Goal: Task Accomplishment & Management: Complete application form

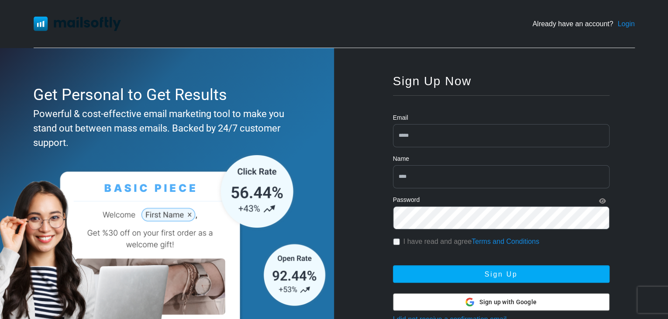
click at [411, 140] on input "email" at bounding box center [501, 135] width 217 height 23
type input "**********"
click at [427, 171] on input "text" at bounding box center [501, 176] width 217 height 23
type input "******"
click at [402, 240] on div "I have read and agree Terms and Conditions" at bounding box center [501, 241] width 217 height 10
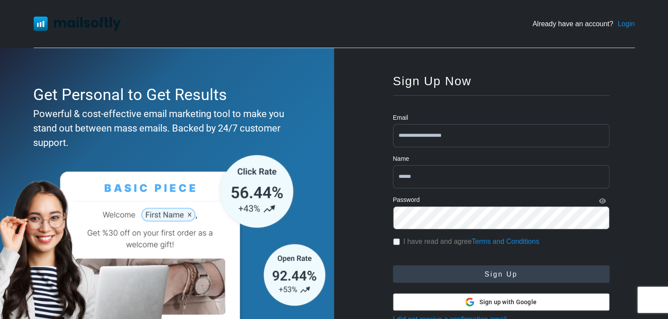
click at [409, 271] on button "Sign Up" at bounding box center [501, 273] width 217 height 17
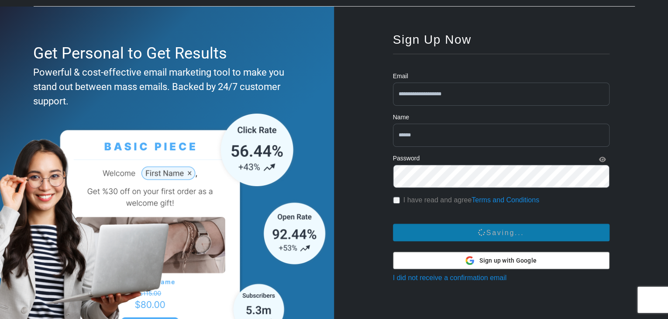
scroll to position [44, 0]
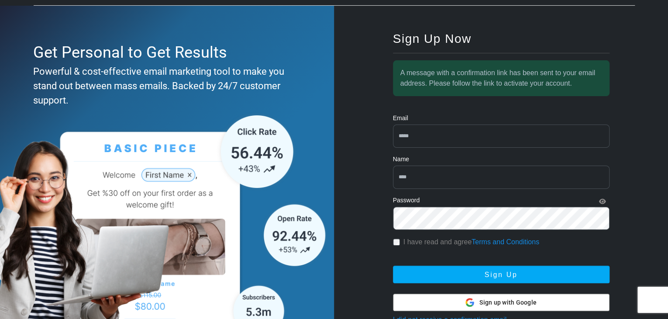
scroll to position [44, 0]
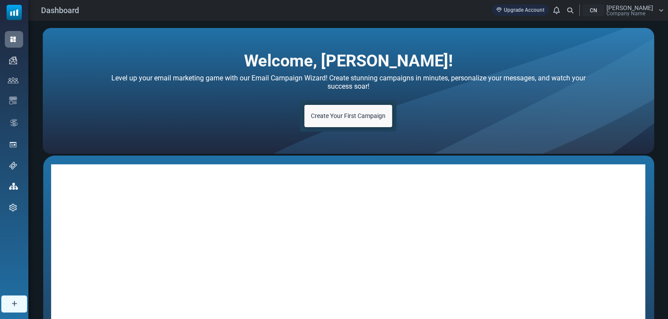
click at [603, 12] on div "CN" at bounding box center [594, 10] width 22 height 12
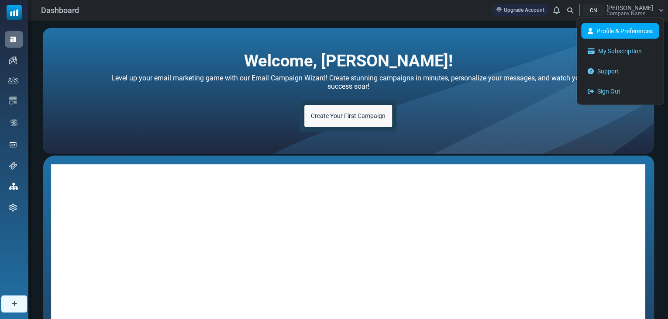
click at [637, 30] on link "Profile & Preferences" at bounding box center [621, 31] width 78 height 16
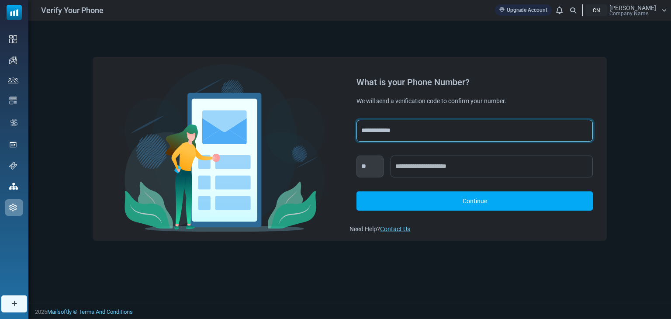
click at [434, 128] on select "**********" at bounding box center [475, 131] width 236 height 22
select select "***"
click at [357, 120] on select "**********" at bounding box center [475, 131] width 236 height 22
select select "***"
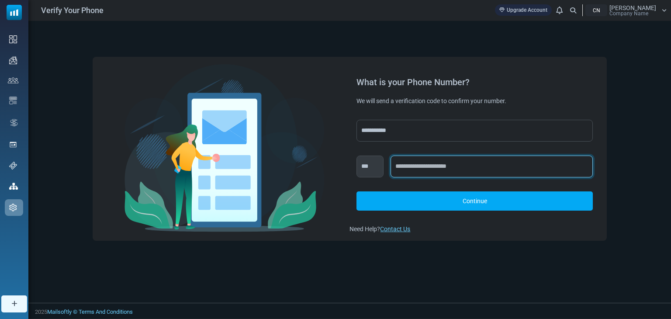
click at [434, 166] on input "text" at bounding box center [492, 167] width 202 height 22
type input "**********"
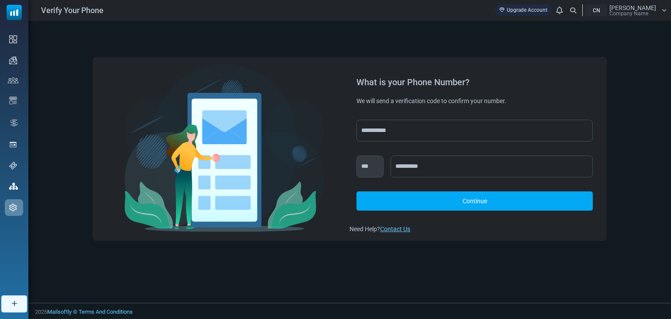
click at [393, 198] on link "Continue" at bounding box center [475, 200] width 236 height 19
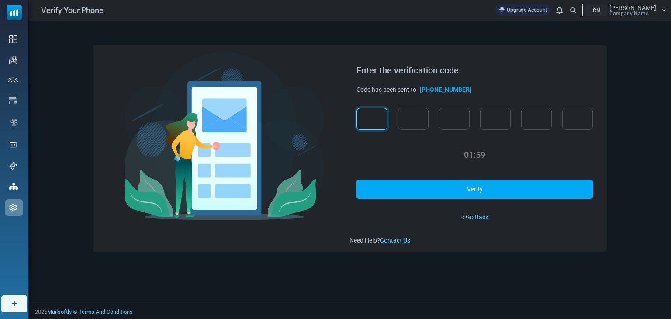
click at [368, 111] on input "text" at bounding box center [372, 119] width 31 height 22
type input "*"
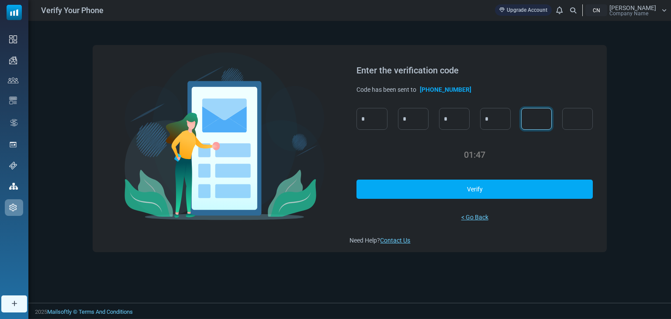
type input "*"
click at [553, 189] on link "Verify" at bounding box center [475, 189] width 236 height 19
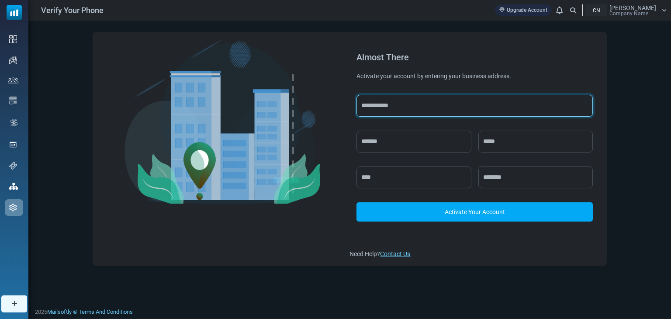
click at [439, 111] on input "text" at bounding box center [475, 106] width 236 height 22
type input "**********"
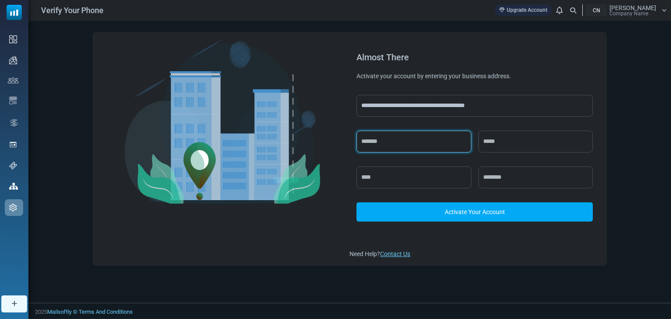
click at [458, 143] on input "text" at bounding box center [414, 142] width 114 height 22
type input "*******"
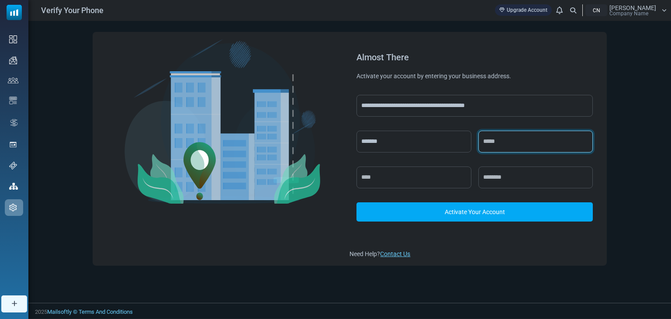
type input "**********"
type input "*******"
click at [502, 142] on input "**********" at bounding box center [535, 142] width 114 height 22
drag, startPoint x: 543, startPoint y: 141, endPoint x: 481, endPoint y: 144, distance: 62.1
click at [481, 144] on input "**********" at bounding box center [535, 142] width 114 height 22
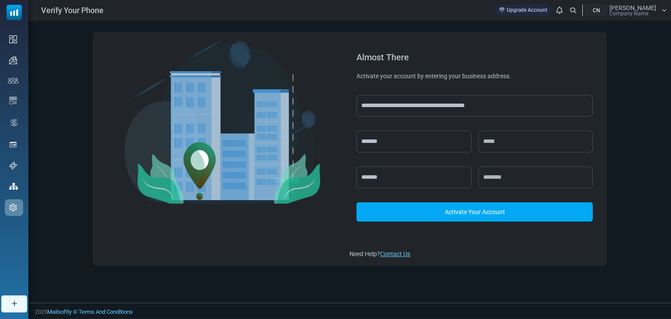
click at [469, 208] on link "Activate Your Account" at bounding box center [475, 211] width 236 height 19
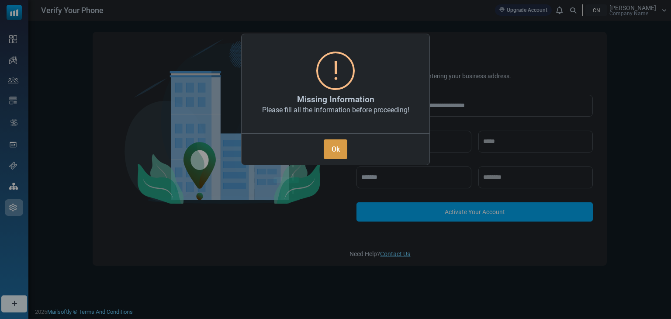
click at [336, 151] on button "Ok" at bounding box center [336, 149] width 24 height 20
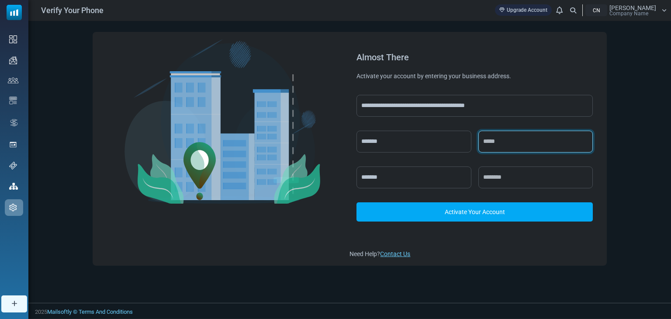
click at [545, 145] on input "text" at bounding box center [535, 142] width 114 height 22
type input "******"
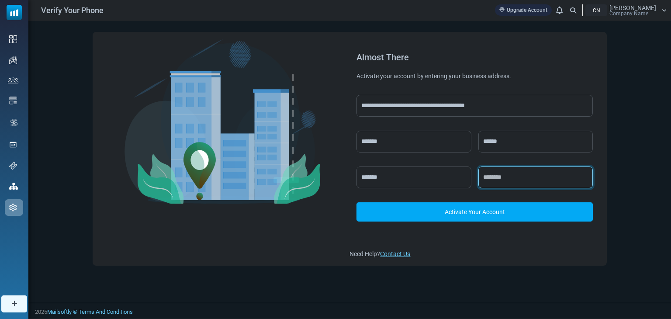
click at [494, 175] on input "text" at bounding box center [535, 177] width 114 height 22
type input "*****"
click at [530, 210] on link "Activate Your Account" at bounding box center [475, 211] width 236 height 19
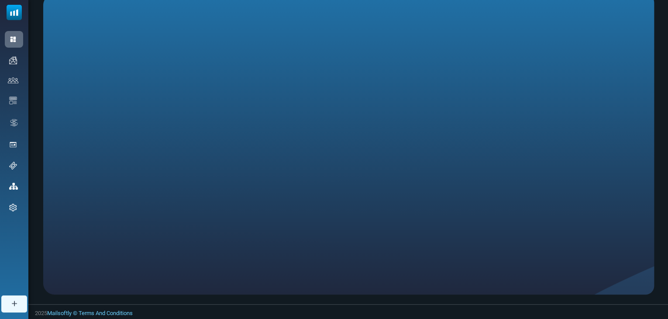
scroll to position [162, 0]
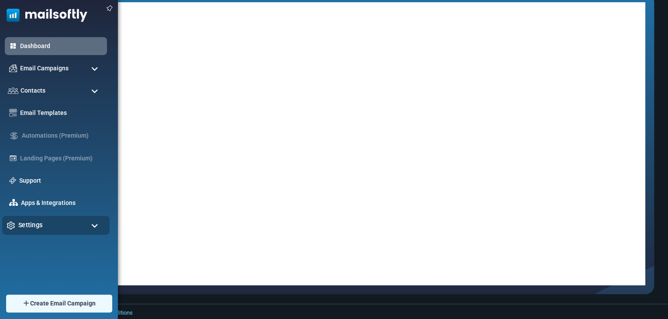
click at [51, 224] on div "Settings" at bounding box center [55, 225] width 107 height 19
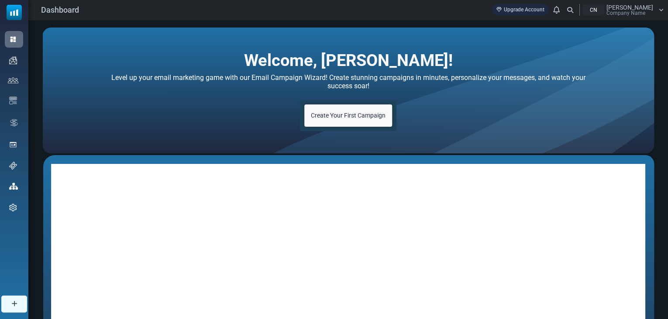
scroll to position [0, 0]
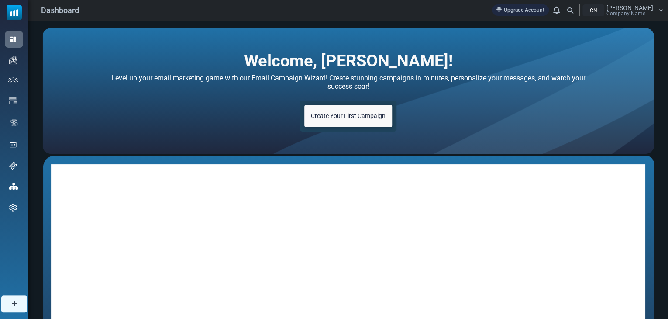
click at [659, 6] on div "CN Ismail Company Name" at bounding box center [623, 10] width 81 height 12
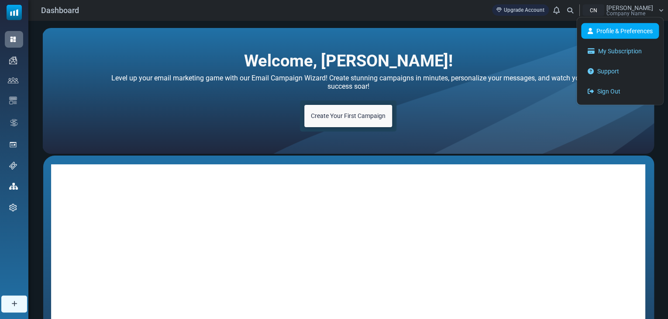
click at [623, 28] on link "Profile & Preferences" at bounding box center [621, 31] width 78 height 16
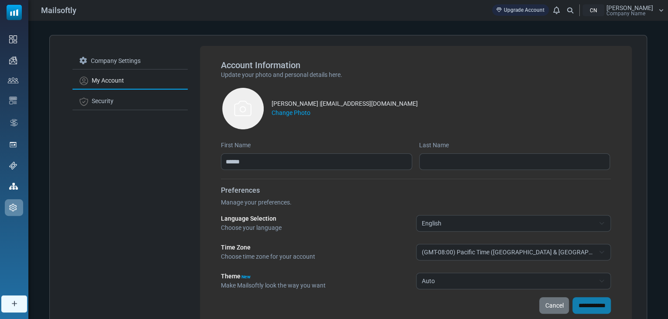
click at [487, 224] on span "English" at bounding box center [508, 223] width 173 height 10
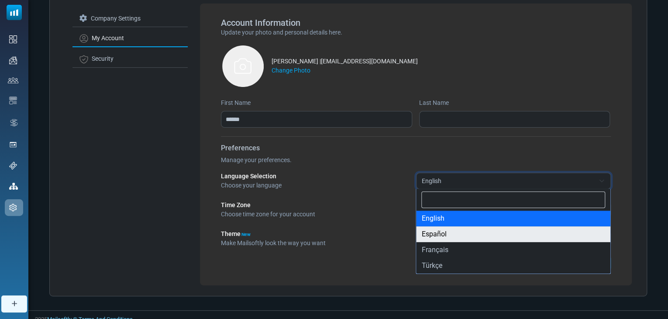
scroll to position [44, 0]
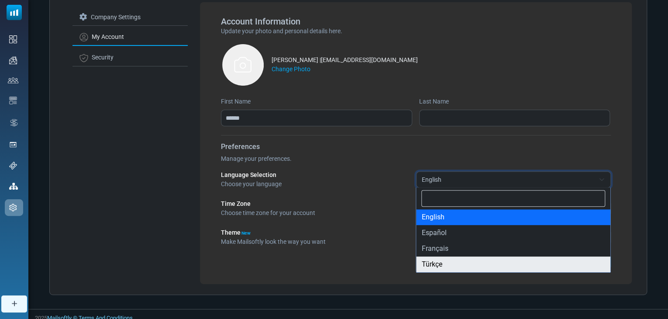
select select "**"
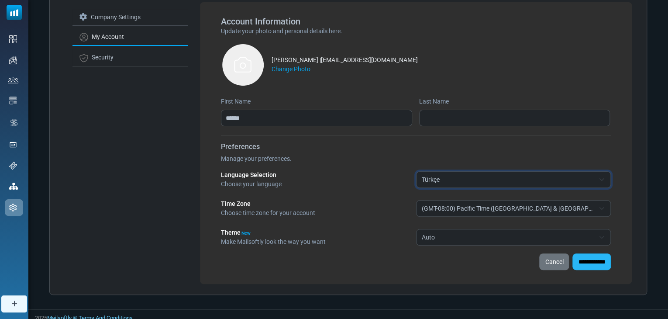
click at [587, 265] on input "**********" at bounding box center [592, 261] width 38 height 17
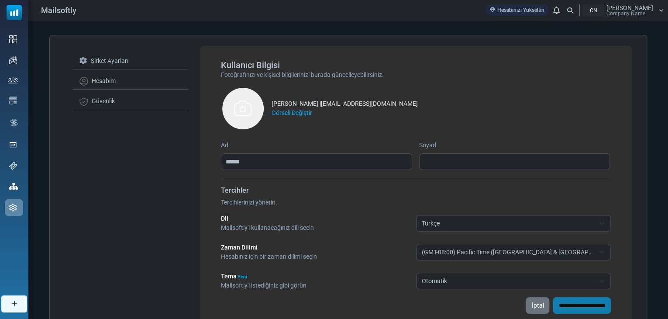
click at [52, 9] on span "Mailsoftly" at bounding box center [58, 10] width 35 height 12
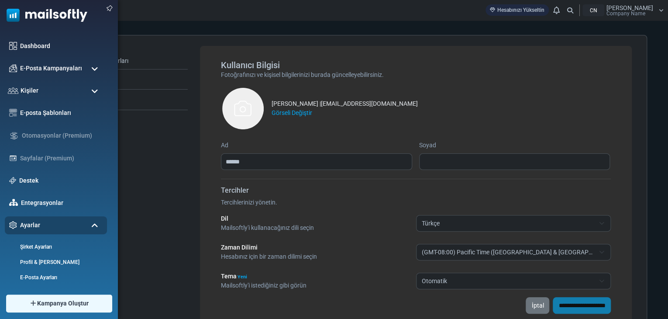
click at [20, 14] on img at bounding box center [43, 13] width 87 height 26
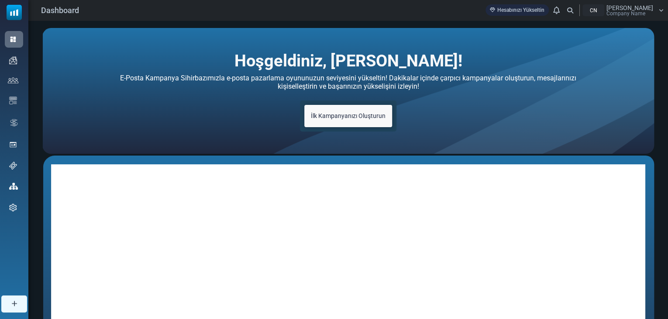
click at [361, 116] on span "İlk Kampanyanızı Oluşturun" at bounding box center [348, 115] width 75 height 7
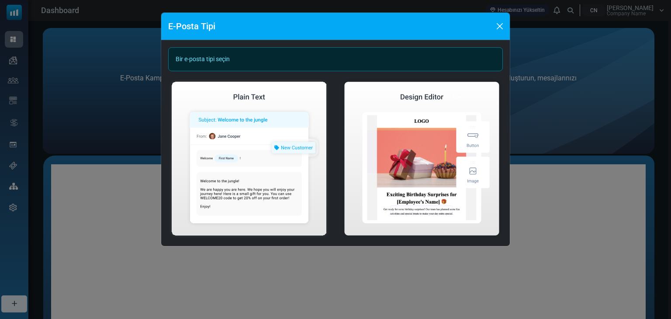
click at [64, 131] on div "E-Posta Tipi Bir e-posta tipi seçin Basit E-Posta Oluştur Görsel E-Posta Oluştur" at bounding box center [335, 159] width 671 height 319
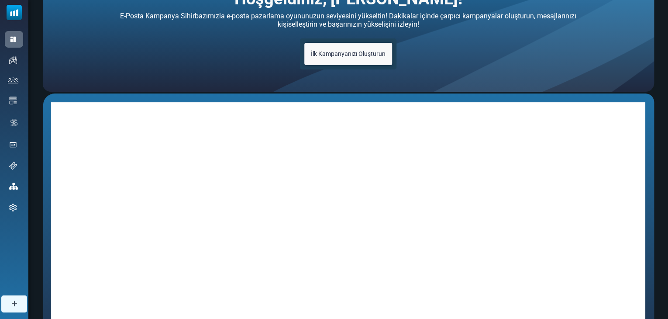
scroll to position [31, 0]
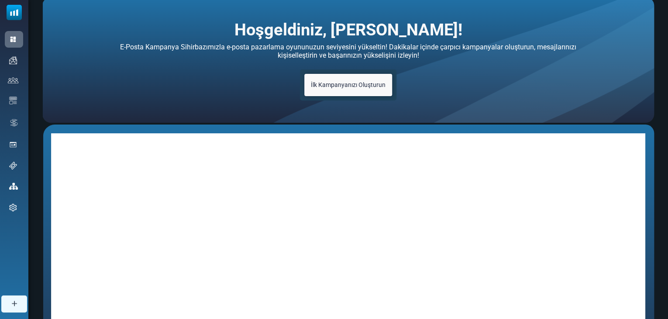
click at [374, 82] on span "İlk Kampanyanızı Oluşturun" at bounding box center [348, 84] width 75 height 7
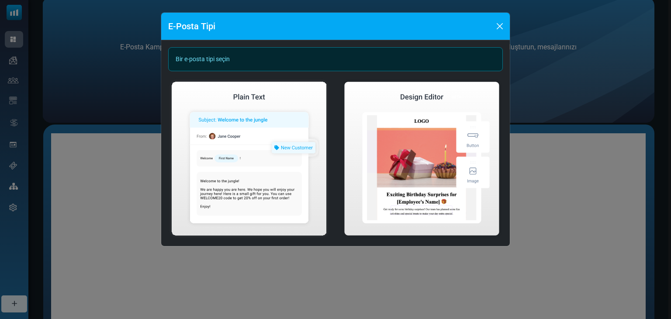
click at [511, 93] on div "E-Posta Tipi Bir e-posta tipi seçin Basit E-Posta Oluştur Görsel E-Posta Oluştur" at bounding box center [335, 159] width 671 height 319
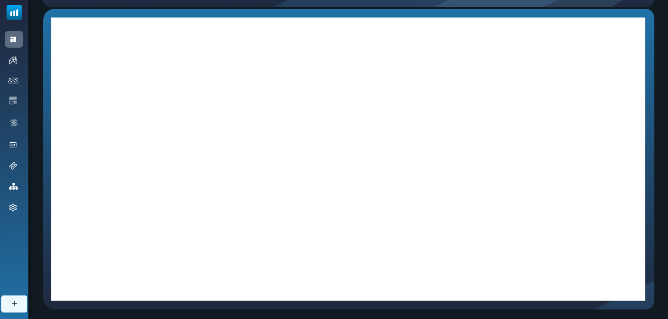
scroll to position [162, 0]
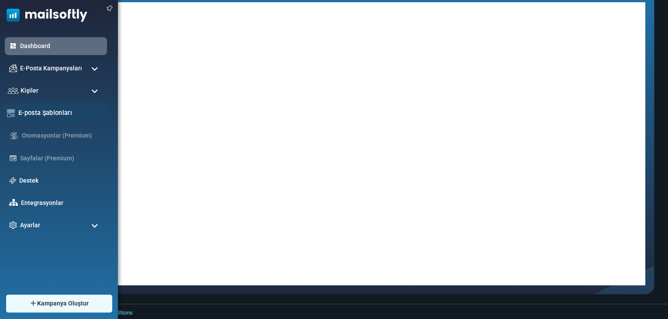
click at [50, 119] on div "E-posta Şablonları" at bounding box center [55, 113] width 107 height 19
click at [49, 111] on link "E-posta Şablonları" at bounding box center [61, 113] width 87 height 10
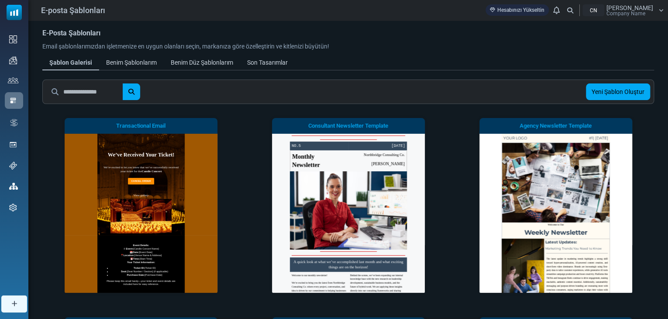
click at [60, 82] on div "Yeni Şablon Oluştur" at bounding box center [348, 92] width 612 height 24
click at [65, 88] on input "text" at bounding box center [93, 91] width 60 height 17
type input "***"
click at [123, 83] on button "submit" at bounding box center [131, 91] width 17 height 17
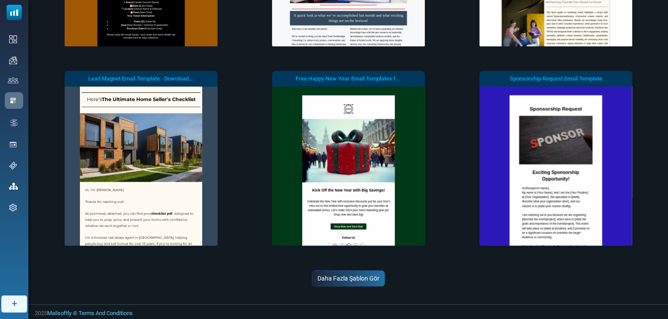
scroll to position [246, 0]
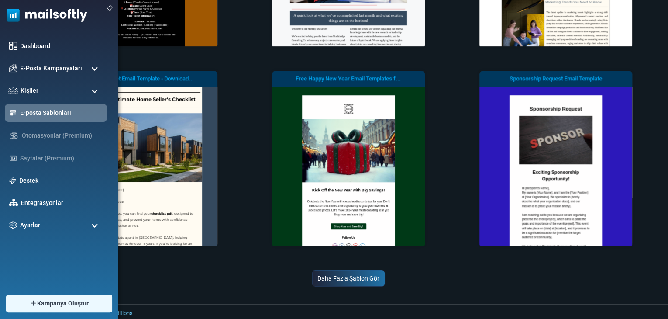
click at [19, 14] on img at bounding box center [43, 13] width 87 height 26
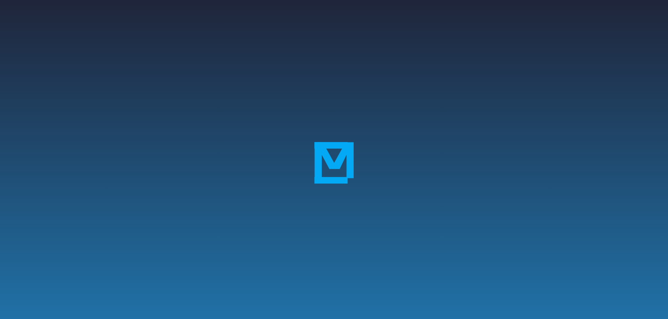
scroll to position [162, 0]
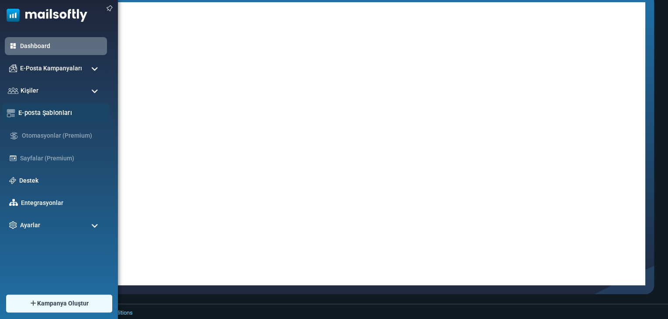
click at [28, 107] on div "E-posta Şablonları" at bounding box center [55, 113] width 107 height 19
click at [22, 111] on link "E-posta Şablonları" at bounding box center [61, 113] width 87 height 10
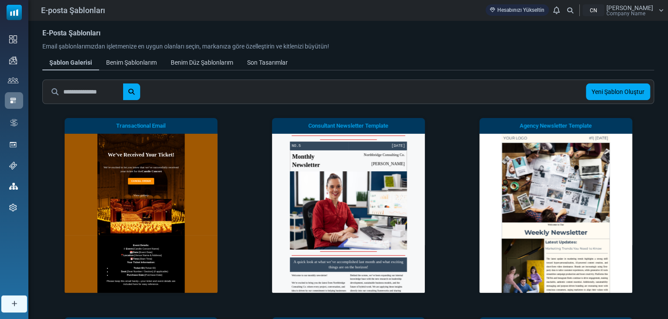
click at [106, 90] on input "text" at bounding box center [93, 91] width 60 height 17
type input "****"
click at [123, 83] on button "submit" at bounding box center [131, 91] width 17 height 17
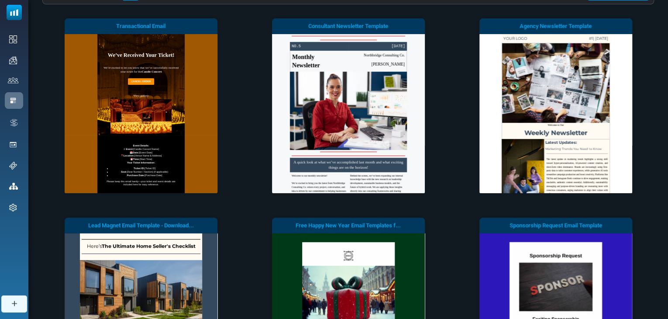
scroll to position [87, 0]
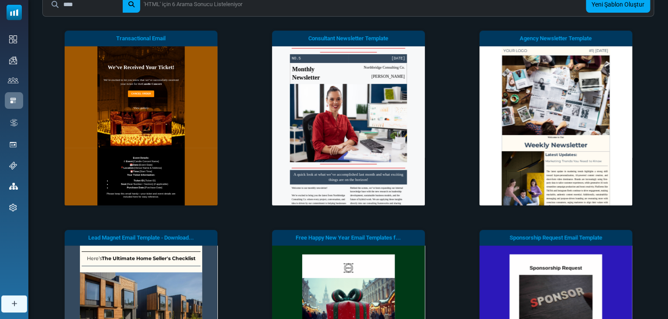
click at [0, 0] on div "Yapmaya Başla Önizlemeyi Gör" at bounding box center [0, 0] width 0 height 0
click at [0, 0] on link "Yapmaya Başla" at bounding box center [0, 0] width 0 height 0
click at [0, 0] on link "[PERSON_NAME]" at bounding box center [0, 0] width 0 height 0
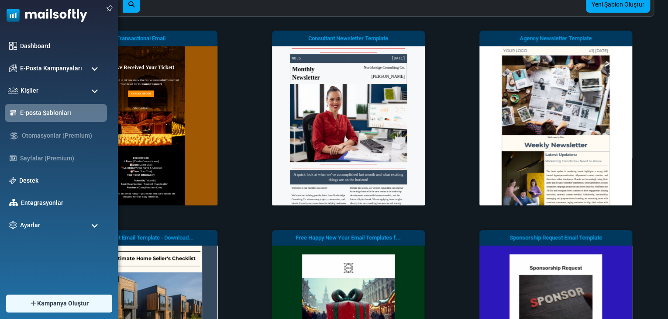
click at [19, 18] on img at bounding box center [43, 13] width 87 height 26
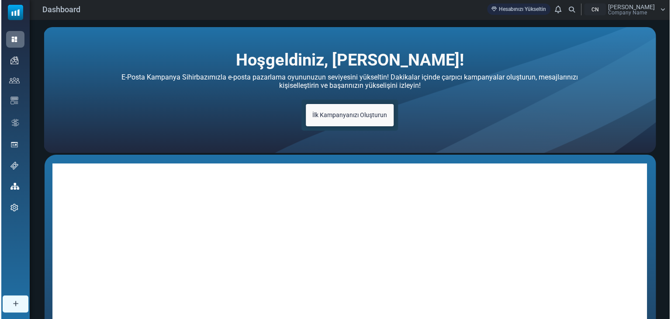
scroll to position [44, 0]
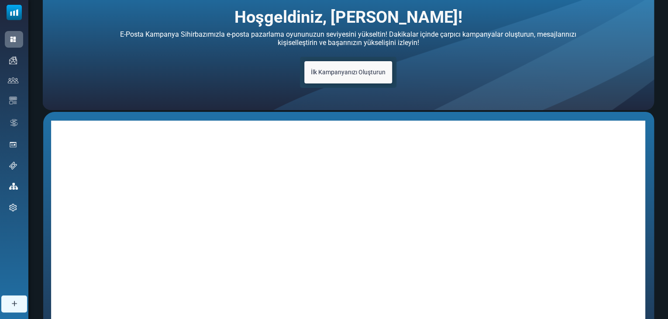
click at [357, 74] on span "İlk Kampanyanızı Oluşturun" at bounding box center [348, 72] width 75 height 7
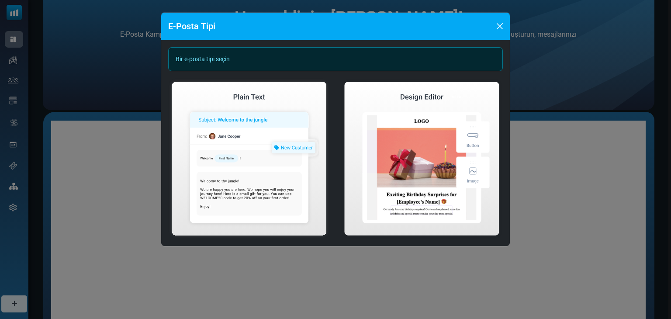
click at [246, 60] on div "Bir e-posta tipi seçin" at bounding box center [335, 59] width 335 height 24
click at [208, 60] on div "Bir e-posta tipi seçin" at bounding box center [335, 59] width 335 height 24
click at [236, 58] on div "Bir e-posta tipi seçin" at bounding box center [335, 59] width 335 height 24
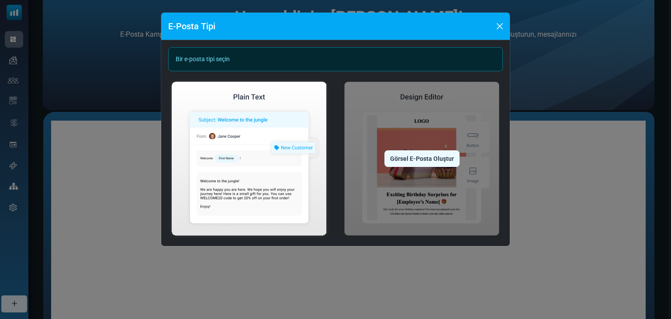
click at [425, 136] on img at bounding box center [422, 158] width 162 height 161
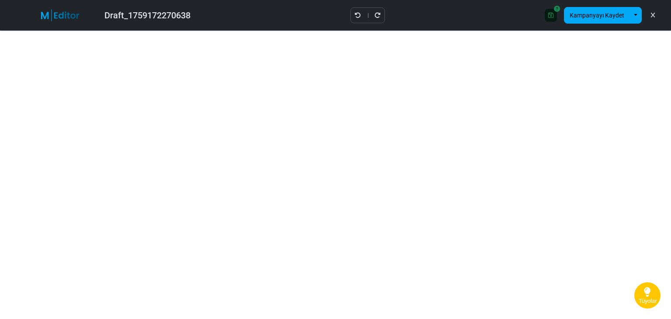
click at [554, 14] on icon at bounding box center [550, 15] width 5 height 6
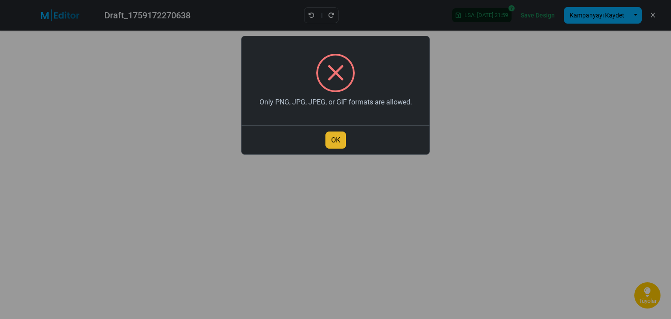
click at [339, 143] on button "OK" at bounding box center [335, 140] width 21 height 17
click at [333, 142] on button "OK" at bounding box center [335, 140] width 21 height 17
click at [337, 135] on button "OK" at bounding box center [335, 140] width 21 height 17
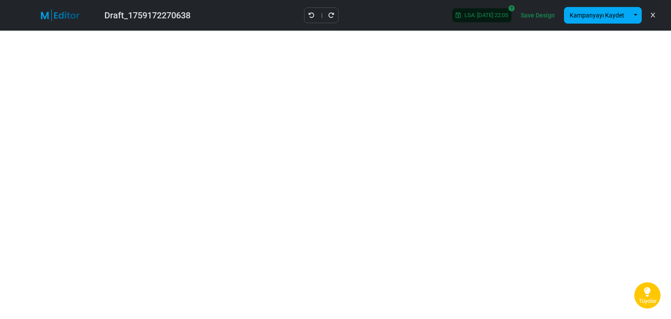
click at [304, 14] on div at bounding box center [321, 15] width 35 height 16
click at [308, 14] on icon "Geri Al" at bounding box center [311, 15] width 6 height 6
click at [322, 16] on icon "Geri Al" at bounding box center [321, 15] width 6 height 6
click at [308, 14] on icon "Geri Al" at bounding box center [311, 15] width 6 height 6
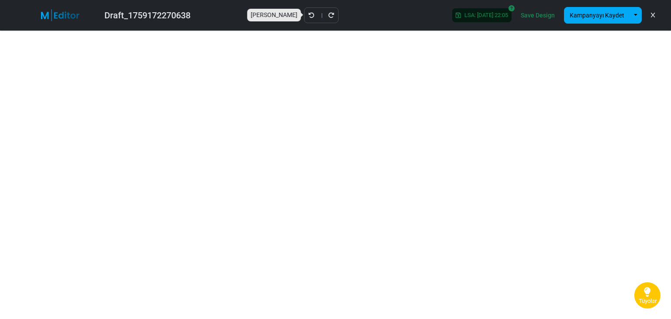
click at [308, 12] on icon "Geri Al" at bounding box center [311, 15] width 6 height 6
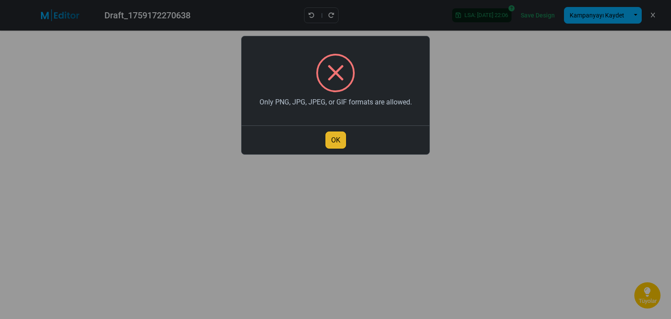
click at [343, 139] on button "OK" at bounding box center [335, 140] width 21 height 17
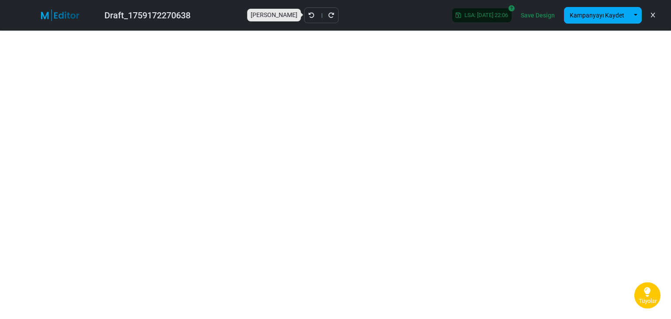
click at [308, 12] on icon "Geri Al" at bounding box center [311, 15] width 6 height 6
click at [307, 14] on div "Draft_1759172270638 Saving... Save Design Kampanyayı Kaydet Şablon Olarak Kayde…" at bounding box center [335, 15] width 671 height 31
click at [321, 14] on icon "Geri Al" at bounding box center [321, 15] width 6 height 6
click at [322, 16] on icon "Geri Al" at bounding box center [321, 15] width 6 height 6
click at [328, 17] on icon "Yeniden Uygula" at bounding box center [331, 15] width 6 height 6
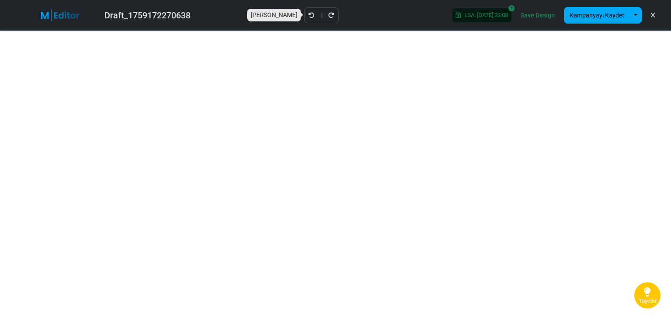
click at [308, 13] on icon "Geri Al" at bounding box center [311, 15] width 6 height 6
click at [308, 14] on icon "Geri Al" at bounding box center [311, 15] width 6 height 6
click at [467, 14] on span "LSA: [DATE] 22:08" at bounding box center [484, 15] width 47 height 7
click at [652, 15] on icon at bounding box center [653, 15] width 4 height 0
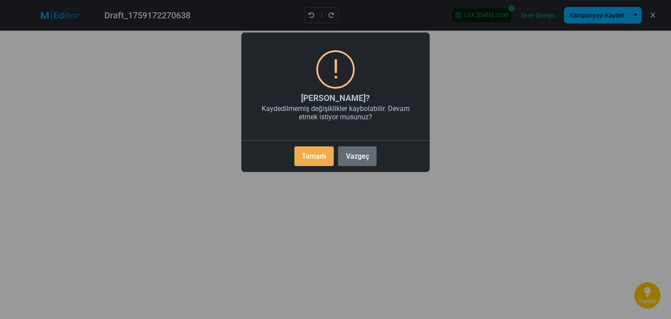
click at [359, 155] on button "Vazgeç" at bounding box center [357, 156] width 38 height 20
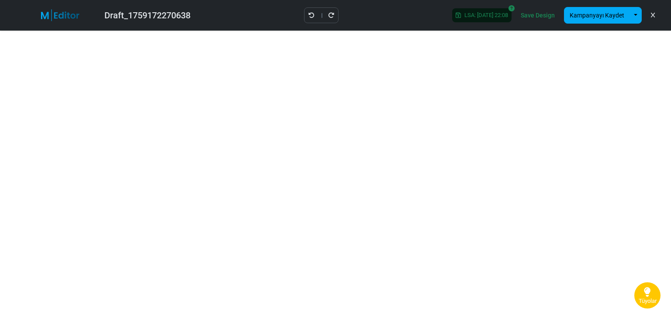
click at [64, 15] on img at bounding box center [65, 15] width 57 height 12
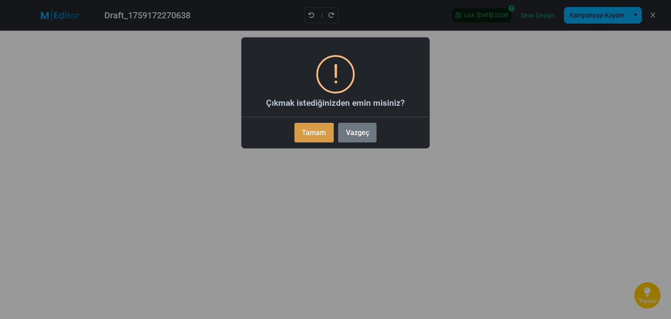
click at [318, 135] on button "Tamam" at bounding box center [313, 133] width 39 height 20
